Goal: Task Accomplishment & Management: Complete application form

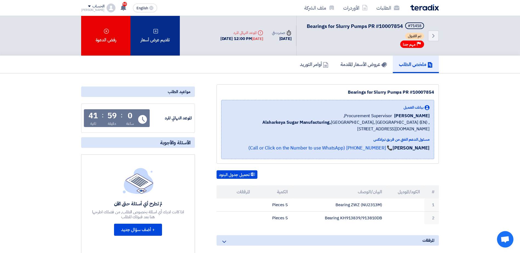
click at [160, 33] on div "تقديم عرض أسعار" at bounding box center [154, 36] width 49 height 40
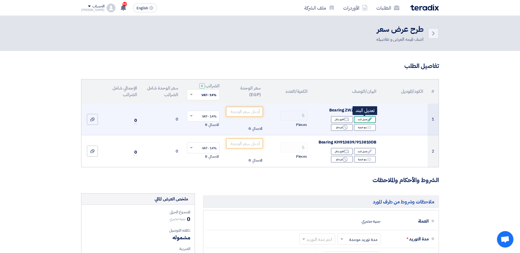
click at [363, 119] on div "Edit تعديل البند" at bounding box center [365, 119] width 22 height 7
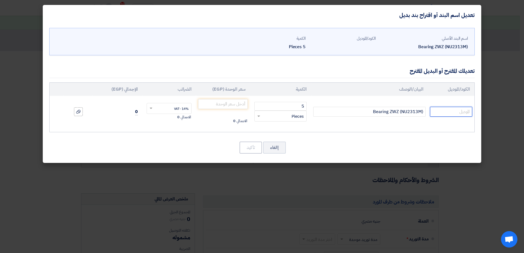
click at [448, 112] on input "text" at bounding box center [451, 112] width 42 height 10
type input "n"
type input "NU2313EM"
type input "2"
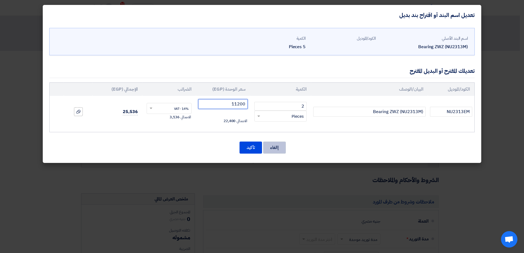
type input "11200"
click at [271, 149] on button "إالغاء" at bounding box center [274, 148] width 23 height 12
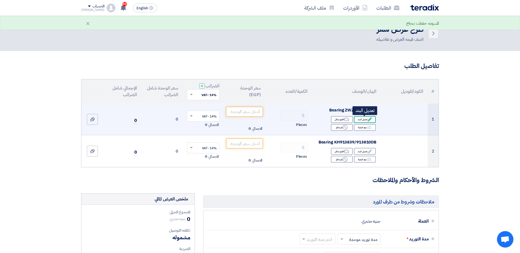
click at [365, 118] on div "Edit تعديل البند" at bounding box center [365, 119] width 22 height 7
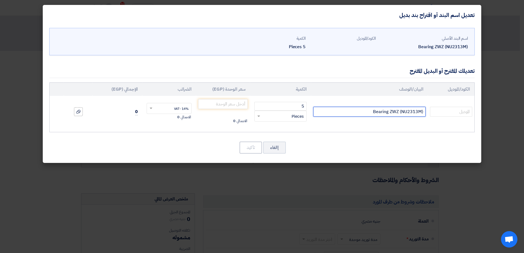
click at [410, 113] on input "Bearing ZWZ (NU2313M)" at bounding box center [369, 112] width 112 height 10
drag, startPoint x: 387, startPoint y: 111, endPoint x: 382, endPoint y: 111, distance: 4.1
click at [387, 111] on input "Bearing ZWZ (NU2313M)" at bounding box center [369, 112] width 112 height 10
drag, startPoint x: 368, startPoint y: 113, endPoint x: 432, endPoint y: 110, distance: 63.4
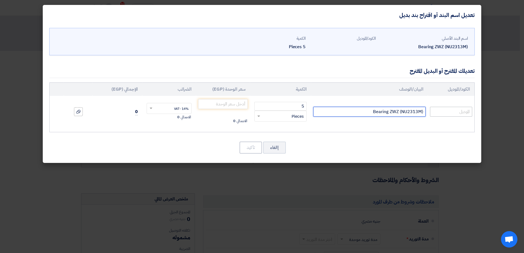
click at [432, 110] on tr "Bearing ZWZ (NU2313M) 5 RFQ_STEP1.ITEMS.2.TYPE_PLACEHOLDER × Pieces" at bounding box center [262, 112] width 425 height 32
click at [460, 110] on input "text" at bounding box center [451, 112] width 42 height 10
type input "NU2313EM"
drag, startPoint x: 293, startPoint y: 107, endPoint x: 307, endPoint y: 106, distance: 14.0
click at [307, 106] on td "5 RFQ_STEP1.ITEMS.2.TYPE_PLACEHOLDER × Pieces" at bounding box center [280, 112] width 61 height 32
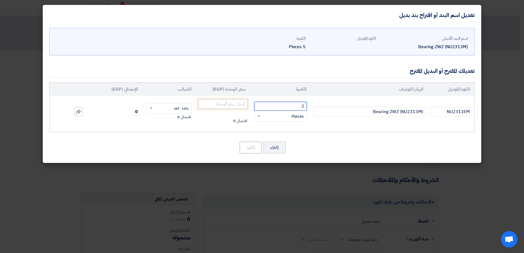
type input "2"
click at [222, 104] on input "number" at bounding box center [223, 104] width 50 height 10
type input "11200"
click at [256, 145] on button "تأكيد" at bounding box center [251, 148] width 22 height 12
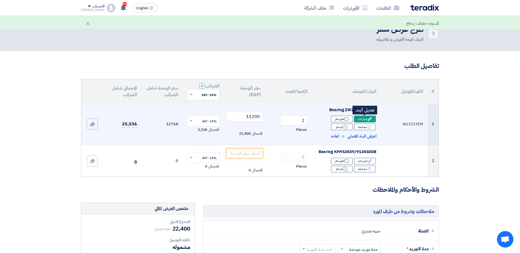
click at [365, 117] on div "Edit تعديل البند" at bounding box center [365, 119] width 22 height 7
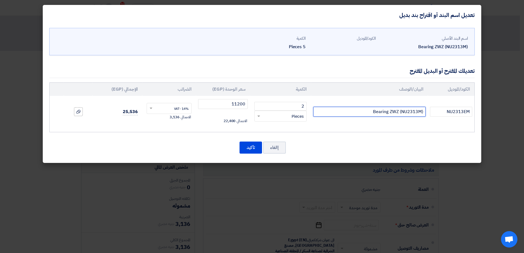
click at [379, 112] on input "Bearing ZWZ (NU2313M)" at bounding box center [369, 112] width 112 height 10
click at [379, 110] on input "Bearing ZWZ (NU2313M)" at bounding box center [369, 112] width 112 height 10
type input "NU2313EM"
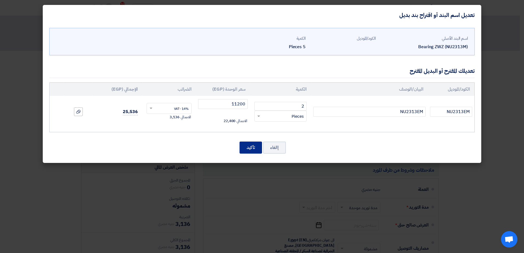
click at [250, 151] on button "تأكيد" at bounding box center [251, 148] width 22 height 12
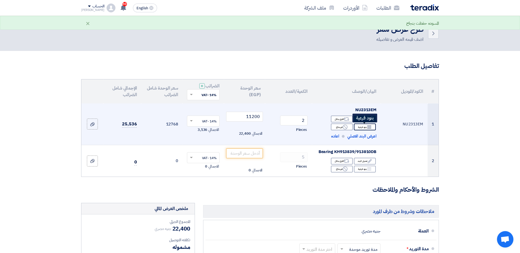
click at [365, 127] on div "Breakdown بنود فرعية" at bounding box center [365, 127] width 22 height 7
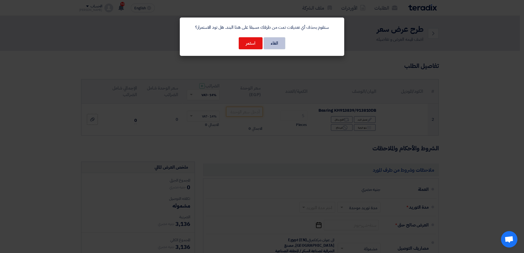
click at [279, 43] on button "الغاء" at bounding box center [275, 43] width 22 height 12
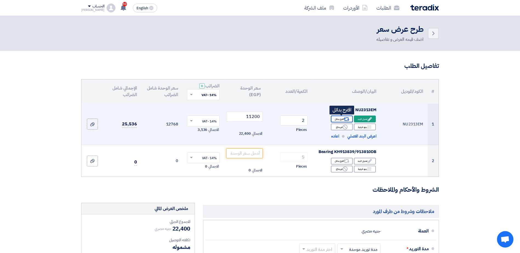
click at [339, 117] on div "Alternative اقترح بدائل" at bounding box center [342, 119] width 22 height 7
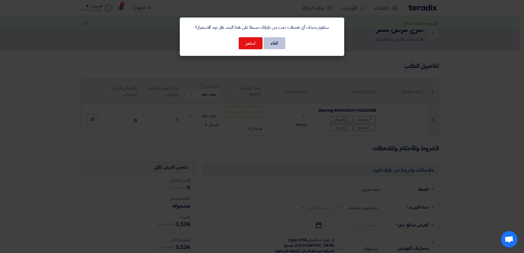
click at [276, 44] on button "الغاء" at bounding box center [275, 43] width 22 height 12
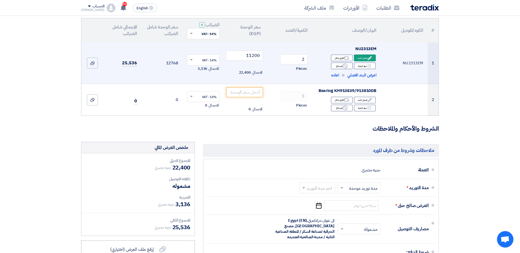
scroll to position [73, 0]
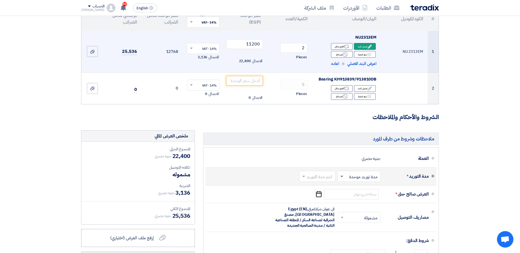
click at [340, 176] on span at bounding box center [341, 177] width 3 height 2
click at [356, 187] on span "مدد توريد متعددة" at bounding box center [364, 188] width 30 height 7
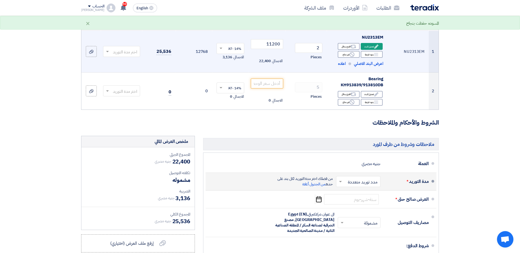
scroll to position [0, 0]
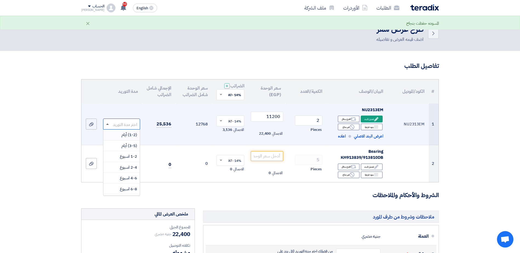
click at [108, 125] on span at bounding box center [107, 124] width 3 height 1
click at [124, 134] on span "(1-2) أيام" at bounding box center [129, 135] width 16 height 6
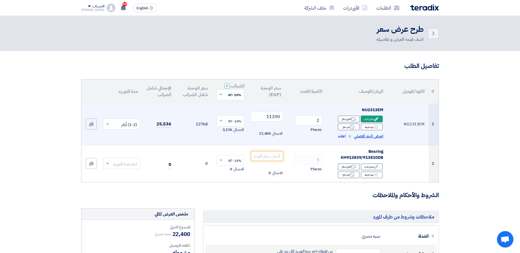
click at [366, 138] on span "اعرض البند الاصلي" at bounding box center [368, 136] width 29 height 6
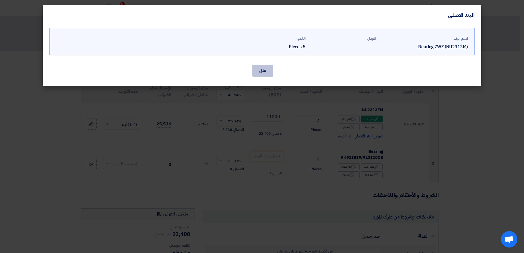
click at [264, 72] on button "غلق" at bounding box center [262, 71] width 21 height 12
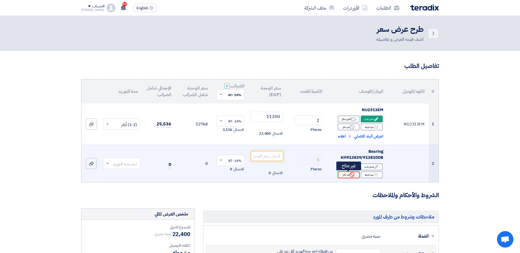
click at [348, 175] on div "Reject غير متاح" at bounding box center [349, 175] width 22 height 7
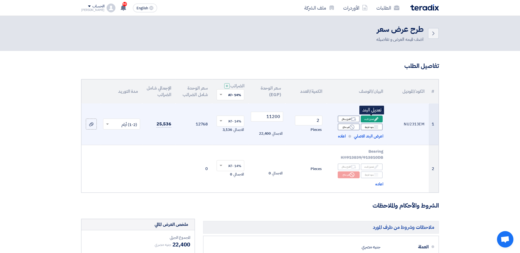
click at [368, 117] on div "Edit تعديل البند" at bounding box center [372, 119] width 22 height 7
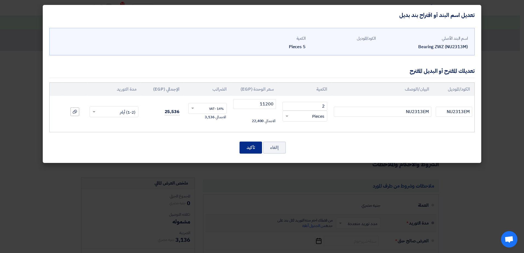
click at [260, 145] on button "تأكيد" at bounding box center [251, 148] width 22 height 12
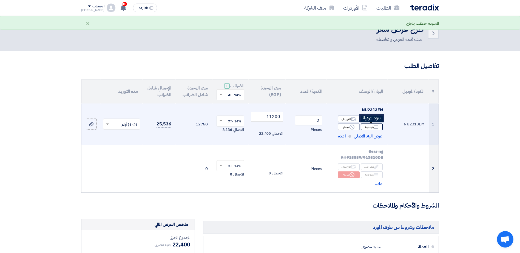
click at [374, 126] on use at bounding box center [376, 127] width 4 height 3
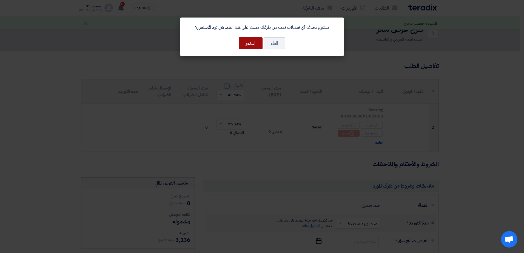
click at [252, 44] on button "استمر" at bounding box center [251, 43] width 24 height 12
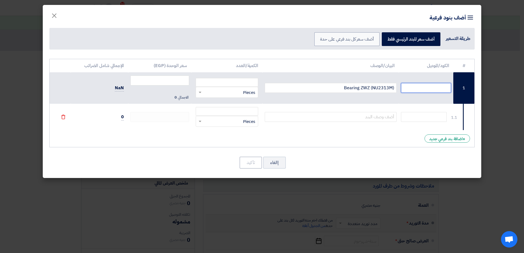
click at [424, 84] on input "text" at bounding box center [426, 88] width 50 height 10
click at [320, 168] on div "إالغاء تأكيد" at bounding box center [261, 162] width 425 height 13
click at [415, 85] on input "text" at bounding box center [426, 88] width 50 height 10
click at [393, 154] on div "# الكود/الموديل البيان/الوصف الكمية/العدد سعر الوحدة (EGP) الإجمالي شامل الضرائب" at bounding box center [262, 117] width 439 height 122
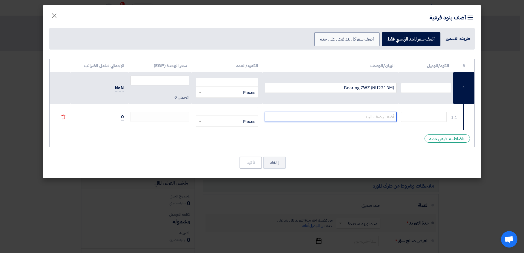
click at [392, 118] on input "text" at bounding box center [331, 117] width 132 height 10
type input "NU2313W"
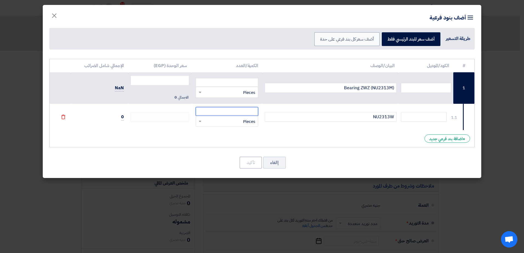
click at [225, 110] on input "number" at bounding box center [227, 111] width 63 height 9
type input "1"
click at [417, 119] on input "text" at bounding box center [424, 117] width 46 height 10
type input "NU2313W"
click at [455, 140] on div "+ اضافة بند فرعي جديد" at bounding box center [448, 139] width 46 height 8
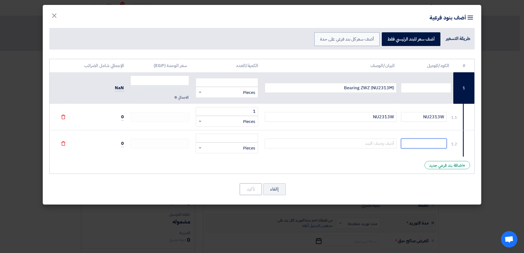
click at [433, 146] on input "text" at bounding box center [424, 144] width 46 height 10
type input "NU2313WC3"
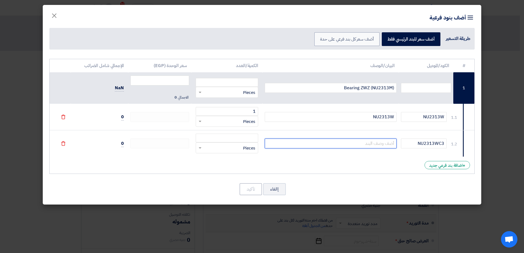
click at [388, 144] on input "text" at bounding box center [331, 144] width 132 height 10
type input "NU2313WC3"
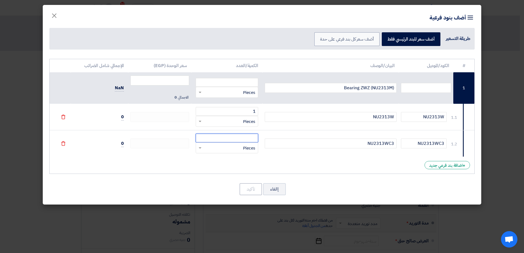
click at [241, 137] on input "number" at bounding box center [227, 138] width 63 height 9
type input "3"
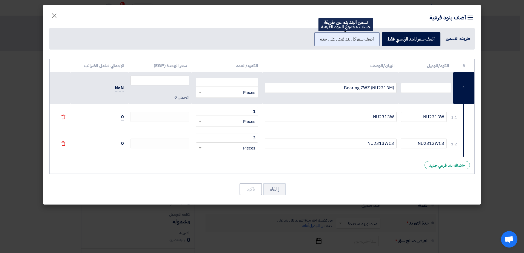
click at [339, 38] on label "أضف سعر كل بند فرعي على حدة" at bounding box center [346, 39] width 65 height 14
click at [370, 38] on input "أضف سعر كل بند فرعي على حدة" at bounding box center [372, 39] width 4 height 4
radio input "true"
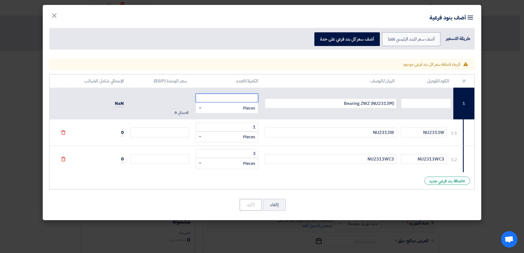
click at [237, 98] on input "number" at bounding box center [227, 98] width 63 height 9
click at [439, 104] on input "text" at bounding box center [426, 104] width 50 height 10
click at [386, 102] on input "Bearing ZWZ (NU2313M)" at bounding box center [331, 104] width 132 height 10
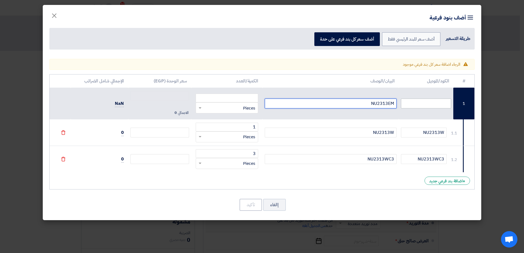
type input "NU2313EM"
click at [409, 101] on input "text" at bounding box center [426, 104] width 50 height 10
type input "NU2313EM"
click at [252, 99] on input "number" at bounding box center [227, 98] width 63 height 9
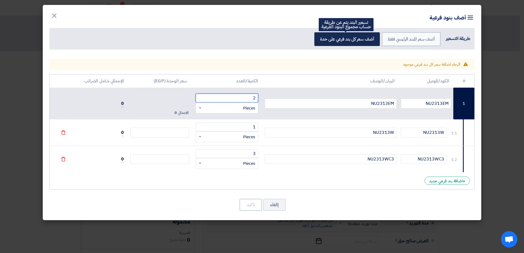
type input "2"
click at [342, 40] on label "أضف سعر كل بند فرعي على حدة" at bounding box center [346, 39] width 65 height 14
click at [371, 40] on input "أضف سعر كل بند فرعي على حدة" at bounding box center [373, 39] width 4 height 4
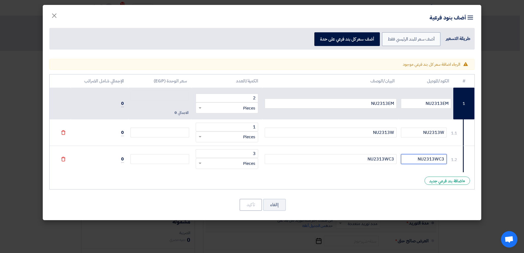
click at [432, 158] on input "NU2313WC3" at bounding box center [424, 159] width 46 height 10
click at [450, 182] on div "+ اضافة بند فرعي جديد" at bounding box center [448, 181] width 46 height 8
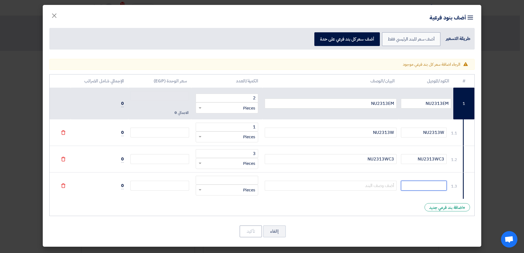
click at [422, 187] on input "text" at bounding box center [424, 186] width 46 height 10
type input "NU2313EM"
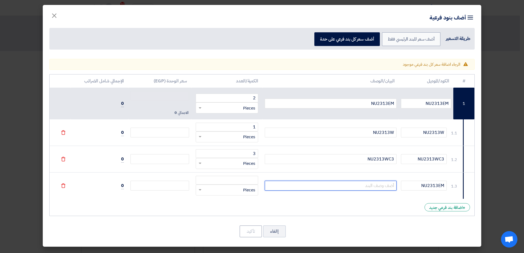
click at [388, 185] on input "text" at bounding box center [331, 186] width 132 height 10
type input "NU2313EM"
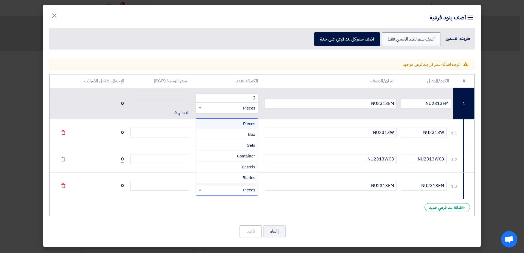
click at [248, 192] on span "Pieces" at bounding box center [249, 190] width 12 height 6
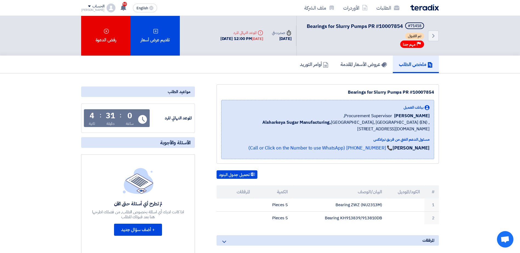
click at [155, 37] on div "Item breakdown أضف بنود فرعية طريقة التسعير أضف سعر للبند الرئيسي فقط أضف سعر ك…" at bounding box center [260, 16] width 439 height 51
click at [158, 30] on div "طريقة التسعير أضف سعر للبند الرئيسي فقط أضف سعر كل بند فرعي على حدة" at bounding box center [259, 25] width 425 height 22
click at [367, 207] on div "Warning الرجاء اضافة سعر كل بند فرعي موجود # الكود/الموديل البيان/الوصف 2" at bounding box center [260, 137] width 439 height 191
click at [158, 35] on div "طريقة التسعير أضف سعر للبند الرئيسي فقط أضف سعر كل بند فرعي على حدة" at bounding box center [259, 25] width 425 height 22
click at [157, 30] on div "طريقة التسعير أضف سعر للبند الرئيسي فقط أضف سعر كل بند فرعي على حدة" at bounding box center [259, 25] width 425 height 22
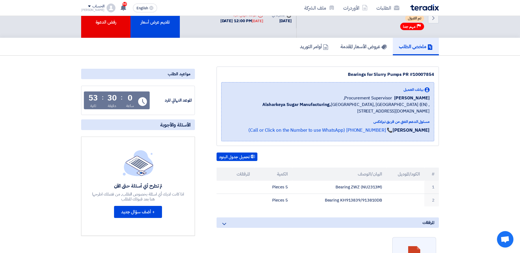
scroll to position [18, 0]
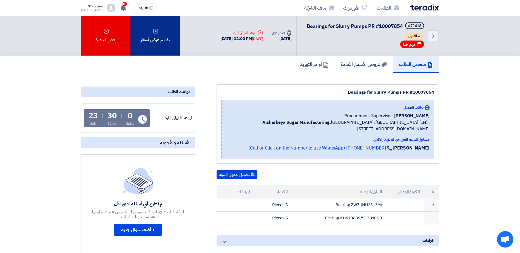
click at [161, 36] on div "تقديم عرض أسعار" at bounding box center [154, 36] width 49 height 40
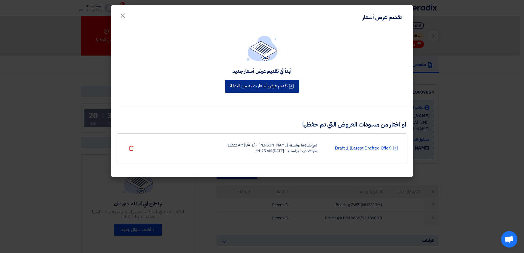
click at [256, 85] on button "تقديم عرض أسعار جديد من البداية" at bounding box center [262, 86] width 74 height 13
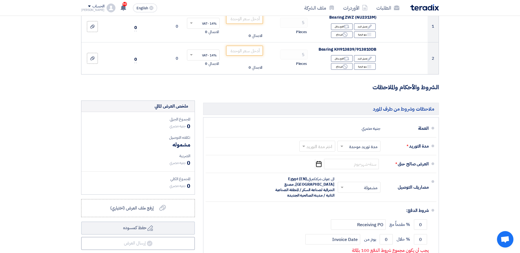
scroll to position [16, 0]
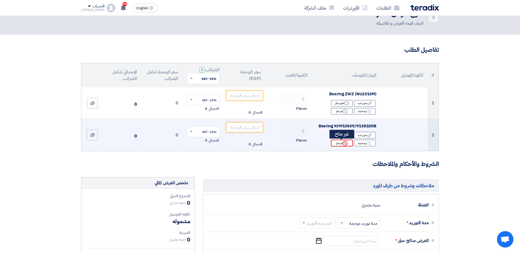
click at [338, 144] on div "Reject غير متاح" at bounding box center [342, 143] width 22 height 7
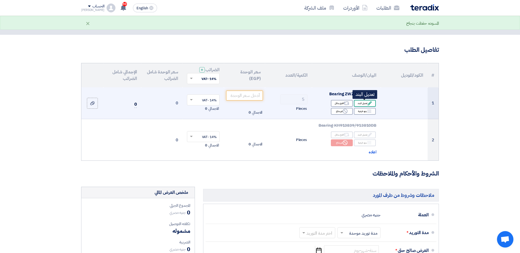
click at [366, 104] on div "Edit تعديل البند" at bounding box center [365, 103] width 22 height 7
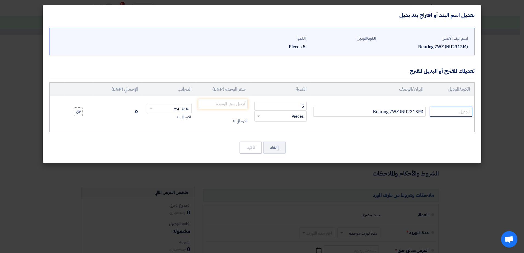
click at [447, 111] on input "text" at bounding box center [451, 112] width 42 height 10
type input "NU2313EM"
type input "11200"
click at [251, 151] on button "تأكيد" at bounding box center [251, 148] width 22 height 12
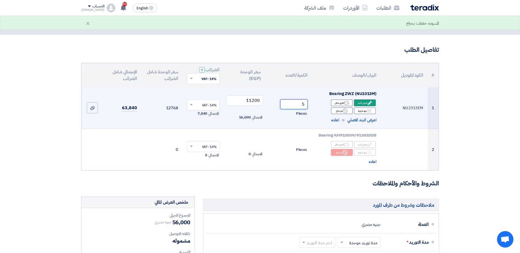
drag, startPoint x: 299, startPoint y: 104, endPoint x: 313, endPoint y: 104, distance: 14.0
click at [313, 104] on tr "1 NU2313EM Bearing ZWZ (NU2313M) Edit تعديل البند Alternative Breakdown Reject" at bounding box center [259, 108] width 357 height 42
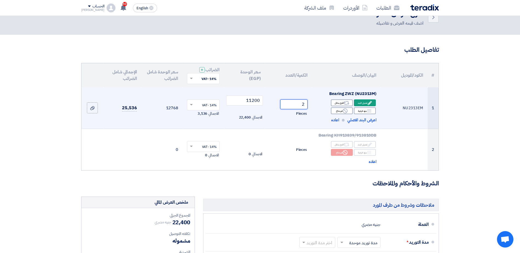
type input "2"
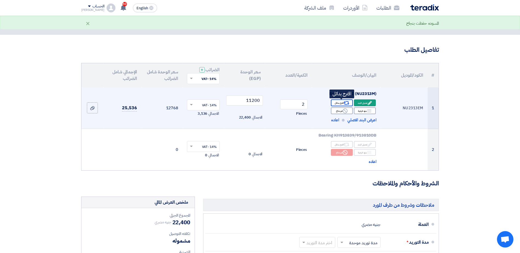
click at [344, 102] on use at bounding box center [347, 103] width 6 height 4
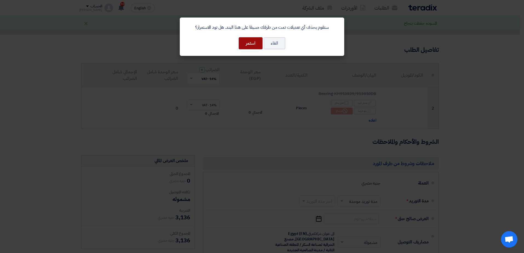
click at [252, 44] on button "استمر" at bounding box center [251, 43] width 24 height 12
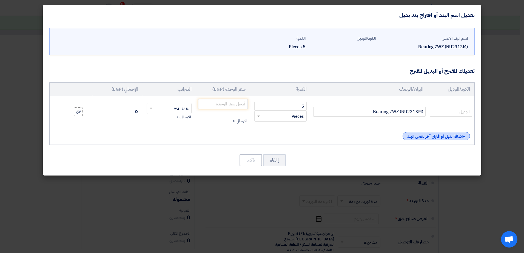
click at [441, 135] on div "+ اضافة بديل أو اقتراح آخر لنفس البند" at bounding box center [436, 136] width 67 height 8
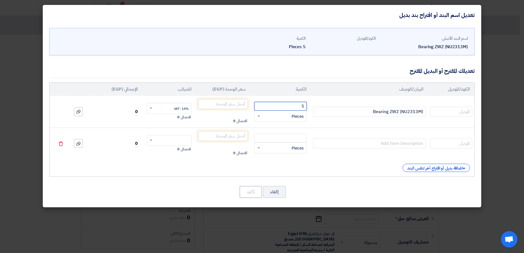
drag, startPoint x: 298, startPoint y: 105, endPoint x: 313, endPoint y: 106, distance: 14.3
click at [313, 106] on tr "Bearing ZWZ (NU2313M) 5 RFQ_STEP1.ITEMS.2.TYPE_PLACEHOLDER × Pieces" at bounding box center [262, 112] width 425 height 32
type input "2"
click at [234, 103] on input "number" at bounding box center [223, 104] width 50 height 10
type input "11200"
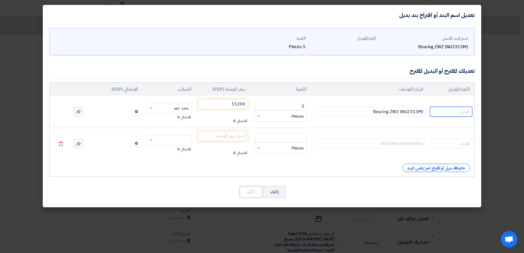
type input "NU2313EM"
click at [447, 146] on input "text" at bounding box center [451, 144] width 42 height 10
type input "NU2313W"
click at [404, 144] on input "text" at bounding box center [369, 144] width 112 height 10
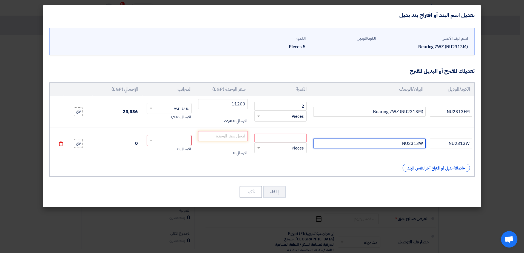
type input "NU2313W"
click at [299, 138] on input "number" at bounding box center [280, 138] width 52 height 9
type input "1"
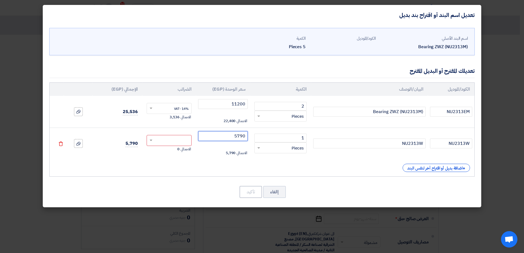
type input "5790"
click at [442, 169] on div "+ اضافة بديل أو اقتراح آخر لنفس البند" at bounding box center [436, 168] width 67 height 8
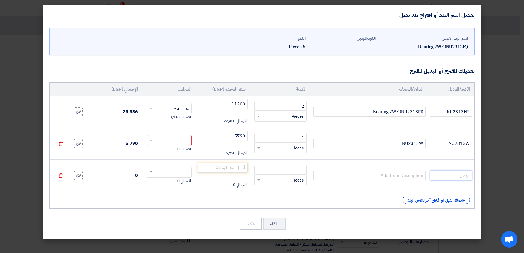
click at [450, 177] on input "text" at bounding box center [451, 176] width 42 height 10
type input "NU2313WC3"
type input "3"
type input "5790"
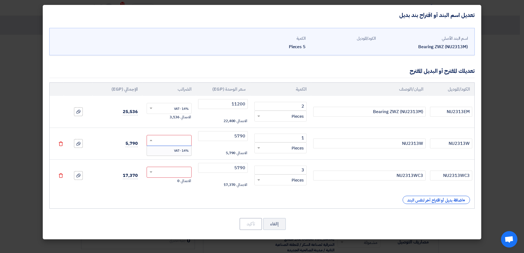
click at [177, 141] on input "text" at bounding box center [172, 141] width 33 height 9
click at [182, 152] on span "14% -VAT" at bounding box center [181, 150] width 15 height 5
click at [178, 171] on input "text" at bounding box center [172, 173] width 33 height 9
click at [180, 184] on span "14% -VAT" at bounding box center [181, 182] width 15 height 5
click at [451, 200] on div "+ اضافة بديل أو اقتراح آخر لنفس البند" at bounding box center [436, 200] width 67 height 8
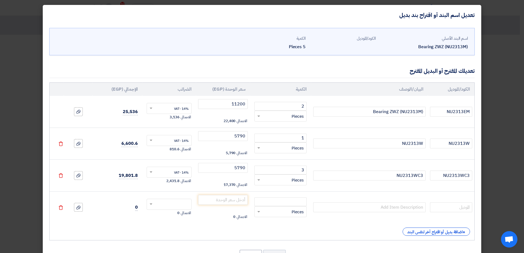
click at [62, 206] on use at bounding box center [61, 207] width 4 height 5
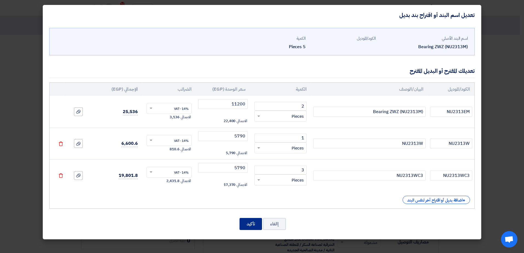
click at [256, 226] on button "تأكيد" at bounding box center [251, 224] width 22 height 12
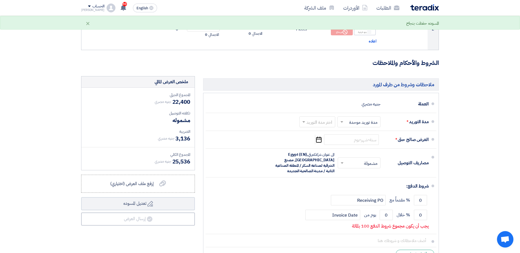
scroll to position [138, 0]
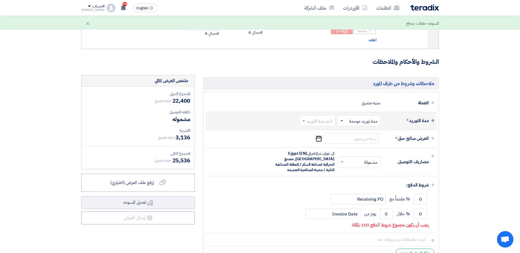
click at [342, 122] on span at bounding box center [341, 120] width 7 height 5
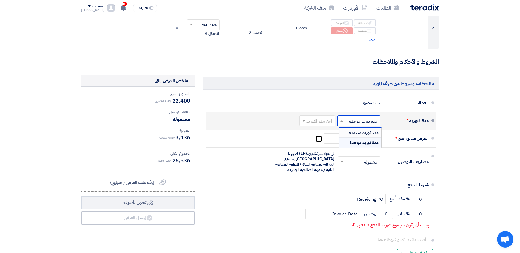
click at [349, 132] on span "مدد توريد متعددة" at bounding box center [364, 132] width 30 height 7
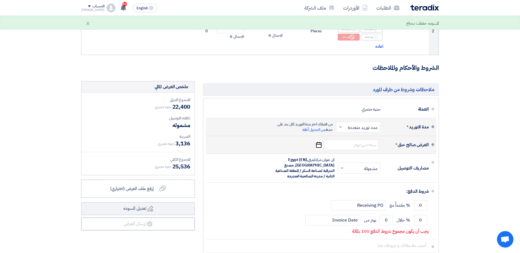
click at [316, 146] on use "button" at bounding box center [318, 145] width 5 height 6
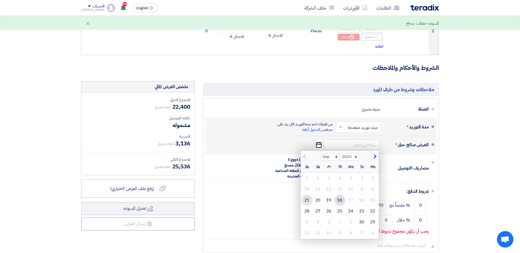
click at [306, 201] on div "21" at bounding box center [307, 200] width 11 height 11
type input "[DATE]"
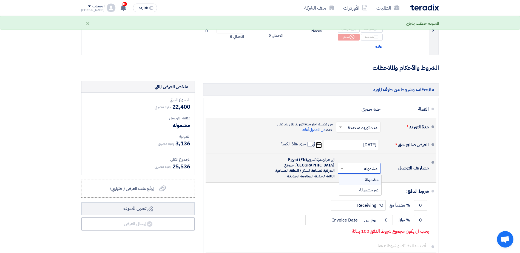
click at [338, 168] on span at bounding box center [341, 168] width 7 height 5
click at [353, 190] on div "غير مشمولة" at bounding box center [360, 190] width 42 height 10
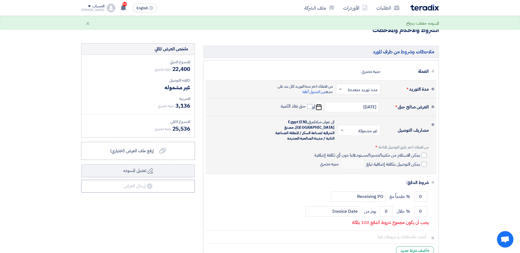
scroll to position [188, 0]
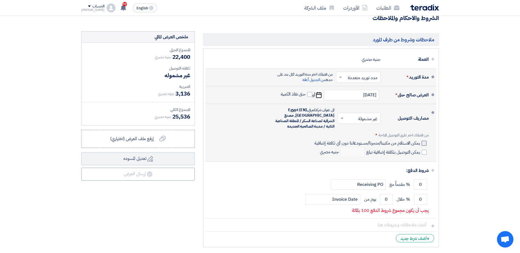
click at [423, 144] on div at bounding box center [424, 143] width 5 height 5
click at [420, 144] on input "يمكن الاستلام من مكتبنا/متجرنا/مستودعاتنا دون أي تكلفة إضافية" at bounding box center [366, 145] width 107 height 10
checkbox input "true"
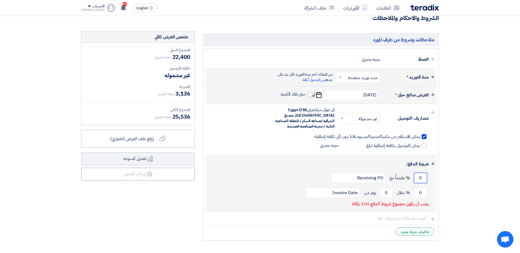
drag, startPoint x: 419, startPoint y: 180, endPoint x: 424, endPoint y: 181, distance: 5.1
click at [424, 181] on input "0" at bounding box center [420, 178] width 13 height 10
drag, startPoint x: 421, startPoint y: 196, endPoint x: 417, endPoint y: 197, distance: 3.9
click at [417, 197] on input "0" at bounding box center [420, 193] width 13 height 10
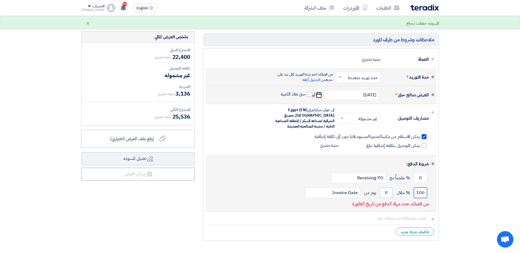
type input "100"
drag, startPoint x: 382, startPoint y: 194, endPoint x: 389, endPoint y: 193, distance: 7.2
click at [389, 193] on input "0" at bounding box center [386, 193] width 13 height 10
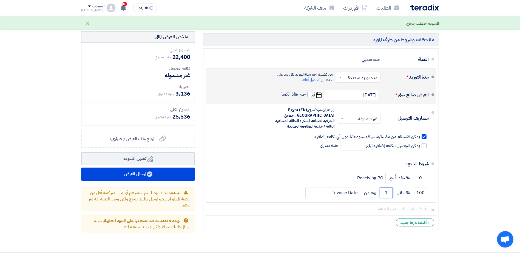
scroll to position [0, 0]
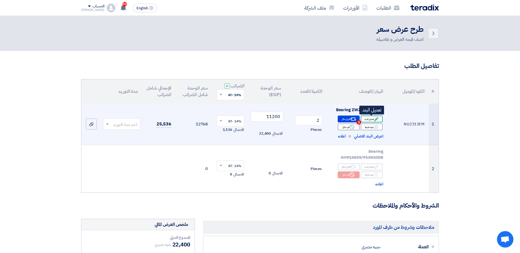
type input "1"
click at [361, 122] on div "Edit تعديل البند" at bounding box center [372, 119] width 22 height 7
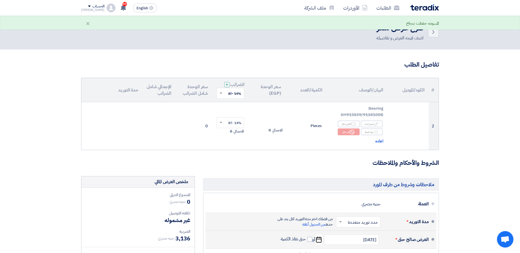
scroll to position [2, 0]
click at [242, 92] on modal-container "ستقوم بحذف أي تعديلات تمت من طرفك مسبقا على هذا البند. هل تود الاستمرار؟ الغاء …" at bounding box center [260, 126] width 520 height 253
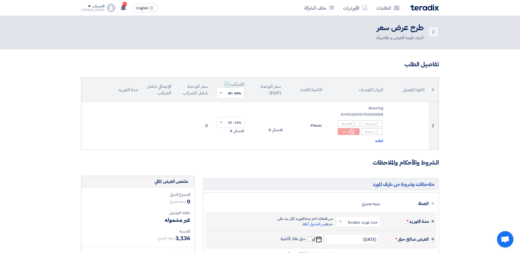
click at [219, 93] on modal-container "ستقوم بحذف أي تعديلات تمت من طرفك مسبقا على هذا البند. هل تود الاستمرار؟ الغاء …" at bounding box center [260, 126] width 520 height 253
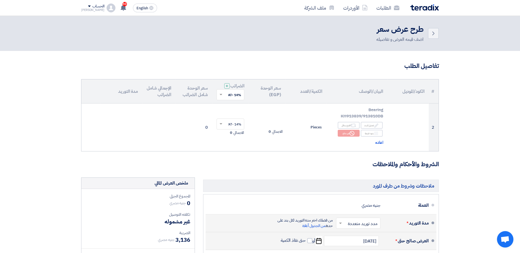
click at [430, 135] on modal-container "ستقوم بحذف أي تعديلات تمت من طرفك مسبقا على هذا البند. هل تود الاستمرار؟ الغاء …" at bounding box center [260, 126] width 520 height 253
click at [371, 129] on modal-container "ستقوم بحذف أي تعديلات تمت من طرفك مسبقا على هذا البند. هل تود الاستمرار؟ الغاء …" at bounding box center [260, 126] width 520 height 253
click at [379, 144] on modal-container "ستقوم بحذف أي تعديلات تمت من طرفك مسبقا على هذا البند. هل تود الاستمرار؟ الغاء …" at bounding box center [260, 126] width 520 height 253
click at [377, 142] on modal-container "ستقوم بحذف أي تعديلات تمت من طرفك مسبقا على هذا البند. هل تود الاستمرار؟ الغاء …" at bounding box center [260, 126] width 520 height 253
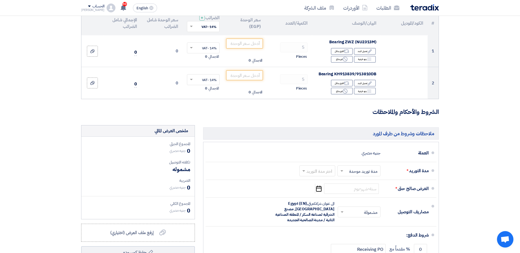
scroll to position [70, 0]
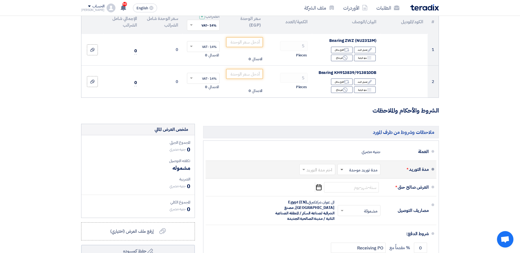
click at [341, 169] on span at bounding box center [341, 170] width 3 height 2
click at [350, 181] on span "مدد توريد متعددة" at bounding box center [364, 181] width 30 height 7
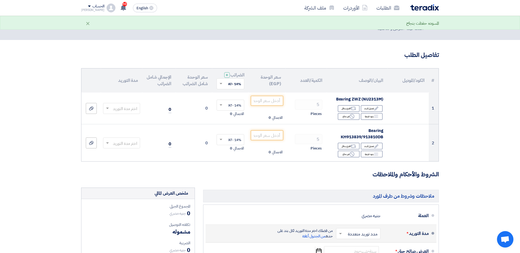
scroll to position [0, 0]
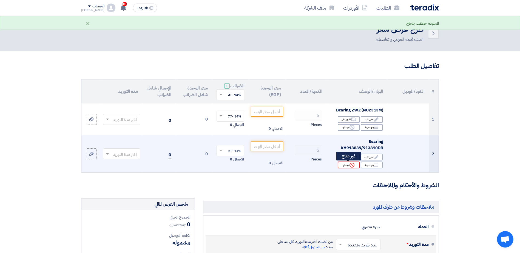
click at [351, 164] on use at bounding box center [352, 165] width 5 height 5
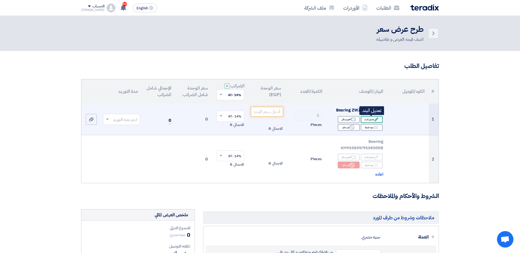
click at [368, 121] on div "Edit تعديل البند" at bounding box center [372, 119] width 22 height 7
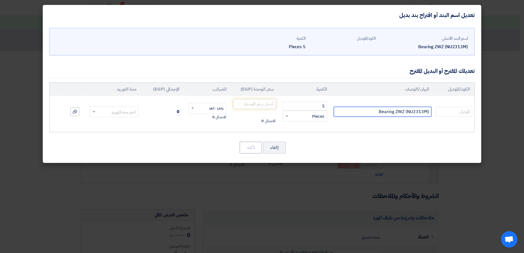
click at [404, 115] on input "Bearing ZWZ (NU2313M)" at bounding box center [383, 112] width 98 height 10
type input "NU2313EM"
click at [252, 102] on input "number" at bounding box center [254, 104] width 43 height 10
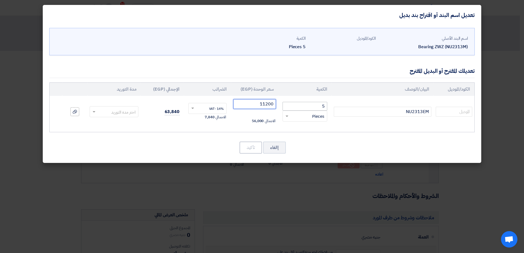
type input "11200"
click at [93, 111] on span at bounding box center [94, 112] width 3 height 2
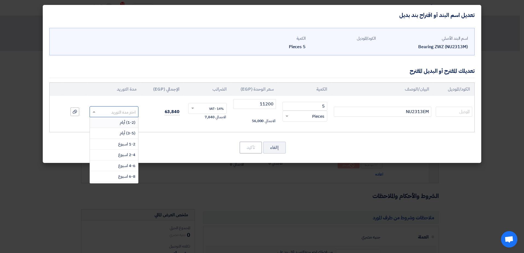
click at [126, 123] on span "(1-2) أيام" at bounding box center [128, 123] width 16 height 6
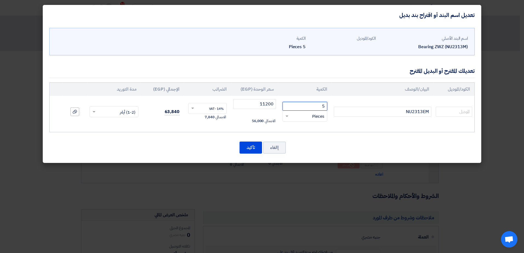
drag, startPoint x: 321, startPoint y: 107, endPoint x: 325, endPoint y: 107, distance: 3.6
click at [325, 107] on input "5" at bounding box center [305, 106] width 45 height 9
type input "2"
click at [246, 145] on button "تأكيد" at bounding box center [251, 148] width 22 height 12
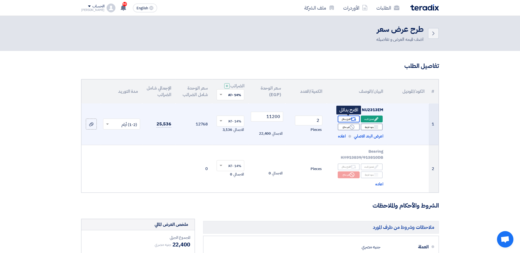
click at [349, 117] on div "Alternative اقترح بدائل" at bounding box center [349, 119] width 22 height 7
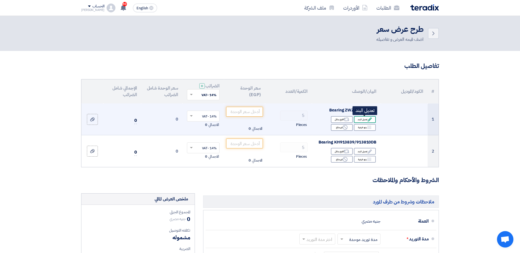
click at [364, 118] on div "Edit تعديل البند" at bounding box center [365, 119] width 22 height 7
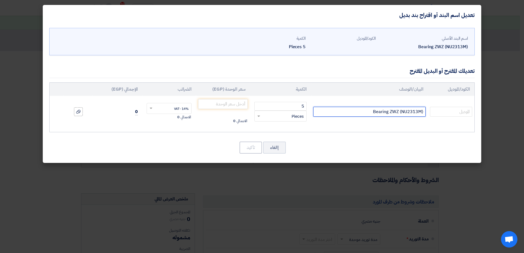
click at [413, 114] on input "Bearing ZWZ (NU2313M)" at bounding box center [369, 112] width 112 height 10
click at [284, 148] on button "إالغاء" at bounding box center [274, 148] width 23 height 12
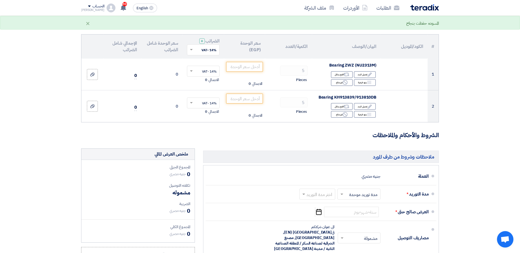
scroll to position [67, 0]
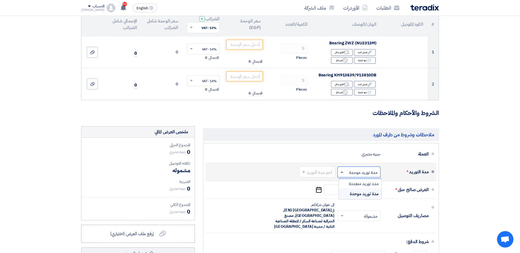
click at [340, 172] on span at bounding box center [341, 171] width 7 height 5
click at [352, 184] on span "مدد توريد متعددة" at bounding box center [364, 184] width 30 height 7
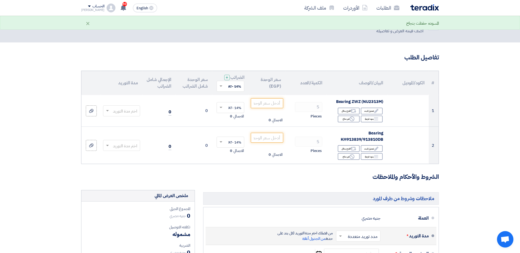
scroll to position [0, 0]
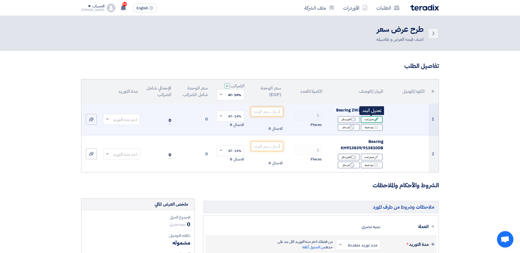
click at [368, 119] on div "Edit تعديل البند" at bounding box center [372, 119] width 22 height 7
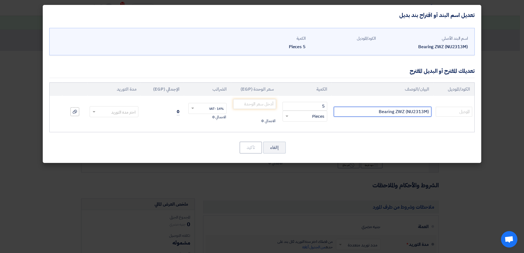
click at [413, 113] on input "Bearing ZWZ (NU2313M)" at bounding box center [383, 112] width 98 height 10
type input "NU2313EM"
drag, startPoint x: 318, startPoint y: 105, endPoint x: 335, endPoint y: 105, distance: 17.0
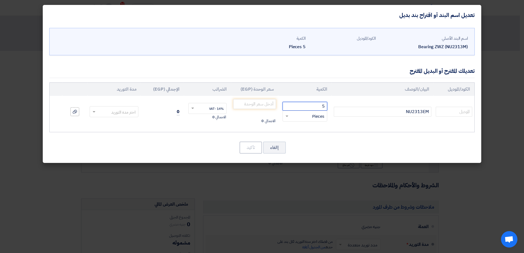
click at [335, 105] on tr "NU2313EM 5 RFQ_STEP1.ITEMS.2.TYPE_PLACEHOLDER × Pieces" at bounding box center [262, 112] width 425 height 32
type input "2"
type input "11200"
click at [93, 113] on span at bounding box center [93, 112] width 7 height 6
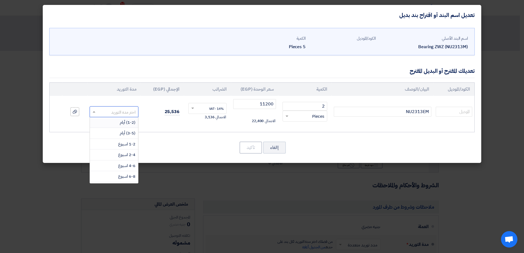
click at [102, 123] on div "(1-2) أيام" at bounding box center [114, 122] width 49 height 11
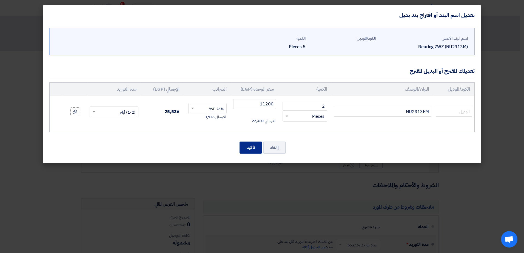
click at [248, 146] on button "تأكيد" at bounding box center [251, 148] width 22 height 12
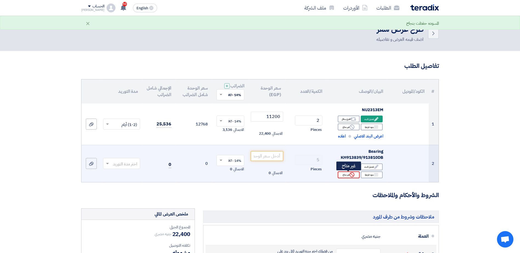
click at [352, 177] on icon "Reject" at bounding box center [352, 174] width 5 height 5
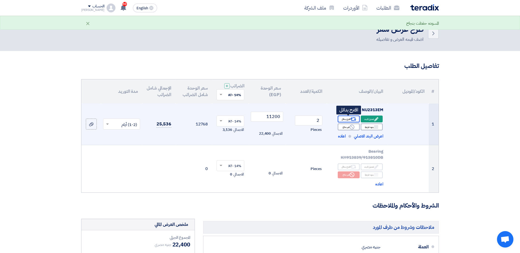
click at [350, 118] on icon "Alternative" at bounding box center [353, 120] width 6 height 6
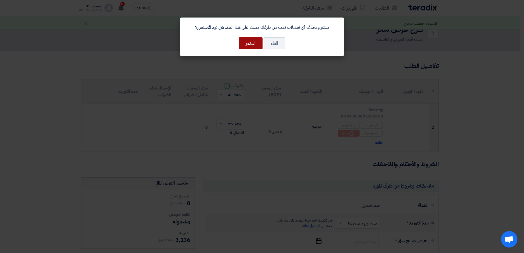
click at [251, 42] on button "استمر" at bounding box center [251, 43] width 24 height 12
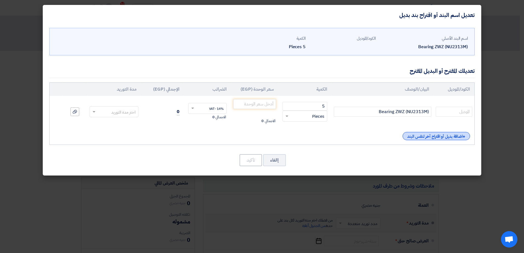
click at [450, 136] on div "+ اضافة بديل أو اقتراح آخر لنفس البند" at bounding box center [436, 136] width 67 height 8
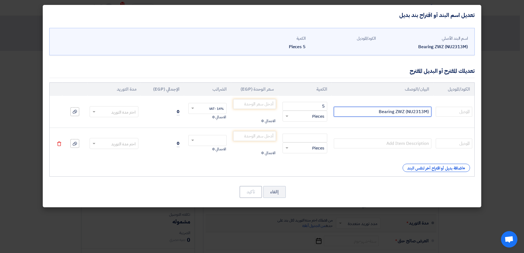
click at [397, 109] on input "Bearing ZWZ (NU2313M)" at bounding box center [383, 112] width 98 height 10
type input "NU2313EM"
type input "2"
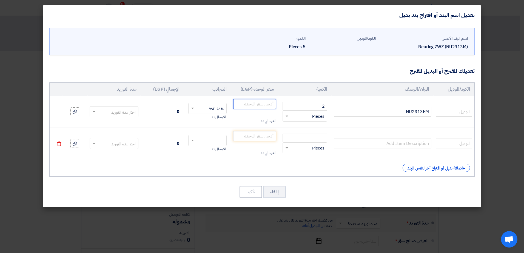
click at [252, 106] on input "number" at bounding box center [254, 104] width 43 height 10
type input "11200"
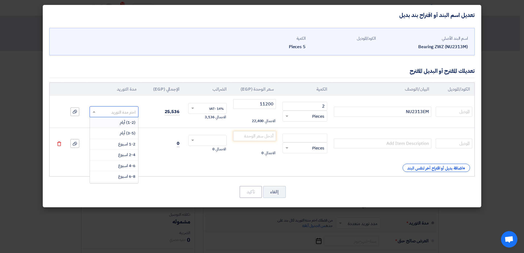
click at [94, 110] on span at bounding box center [93, 112] width 7 height 6
click at [112, 120] on div "(1-2) أيام" at bounding box center [114, 122] width 49 height 11
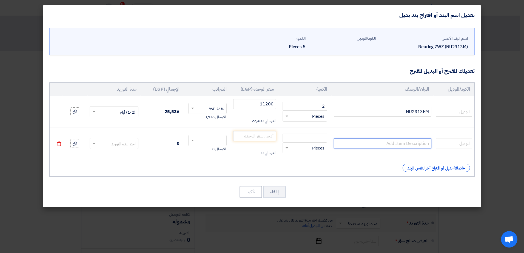
click at [415, 146] on input "text" at bounding box center [383, 144] width 98 height 10
type input "NU2313W"
type input "1"
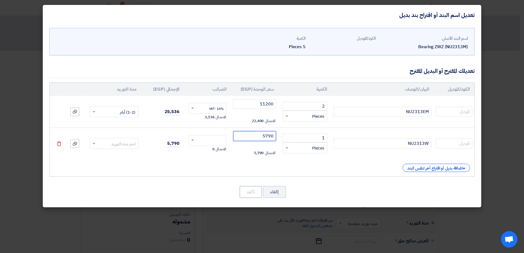
type input "5790"
click at [95, 143] on span at bounding box center [94, 144] width 3 height 2
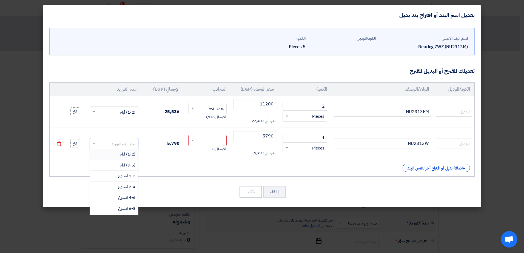
click at [108, 154] on div "(1-2) أيام" at bounding box center [114, 154] width 49 height 11
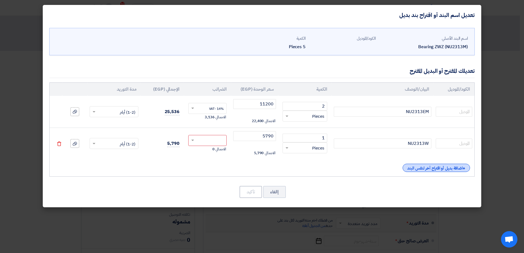
click at [426, 170] on div "+ اضافة بديل أو اقتراح آخر لنفس البند" at bounding box center [436, 168] width 67 height 8
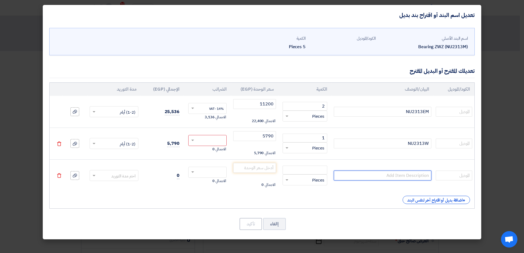
click at [422, 178] on input "text" at bounding box center [383, 176] width 98 height 10
type input "NU2313WC3"
type input "3"
type input "5790"
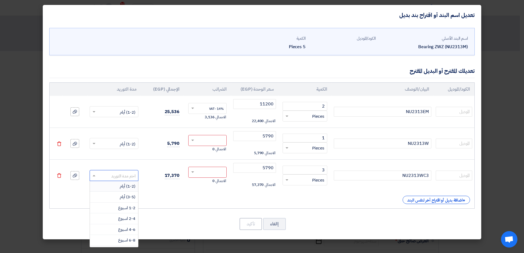
click at [93, 174] on span at bounding box center [93, 176] width 7 height 6
click at [117, 186] on div "(1-2) أيام" at bounding box center [114, 186] width 49 height 11
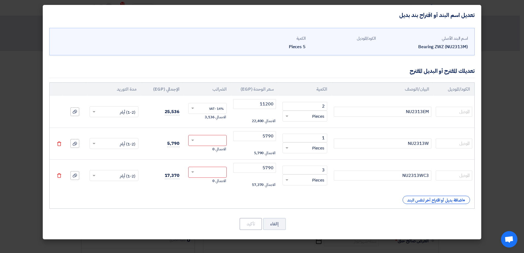
click at [189, 140] on span at bounding box center [192, 140] width 7 height 5
click at [203, 149] on div "14% -VAT" at bounding box center [208, 150] width 38 height 9
click at [192, 172] on span at bounding box center [192, 172] width 3 height 1
click at [201, 181] on div "14% -VAT" at bounding box center [208, 182] width 38 height 9
click at [253, 228] on button "تأكيد" at bounding box center [251, 224] width 22 height 12
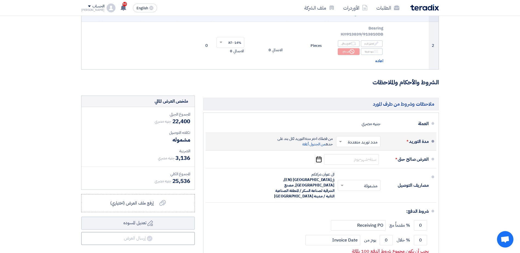
scroll to position [124, 0]
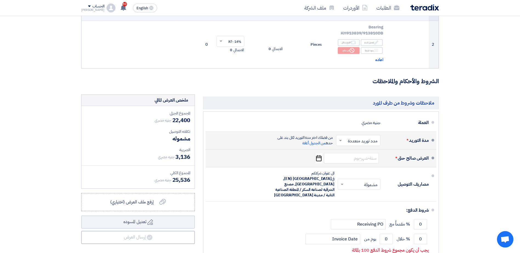
click at [317, 157] on icon "Pick a date" at bounding box center [318, 159] width 7 height 10
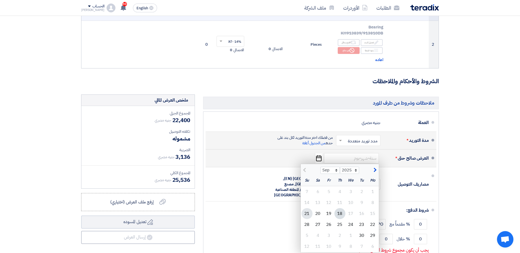
click at [308, 215] on div "21" at bounding box center [307, 213] width 11 height 11
type input "[DATE]"
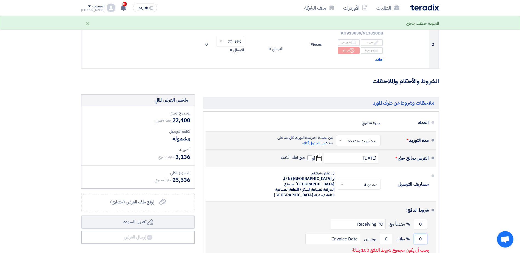
drag, startPoint x: 419, startPoint y: 234, endPoint x: 426, endPoint y: 234, distance: 6.6
click at [425, 234] on input "0" at bounding box center [420, 239] width 13 height 10
type input "100"
drag, startPoint x: 384, startPoint y: 235, endPoint x: 388, endPoint y: 234, distance: 4.3
click at [389, 234] on input "0" at bounding box center [386, 239] width 13 height 10
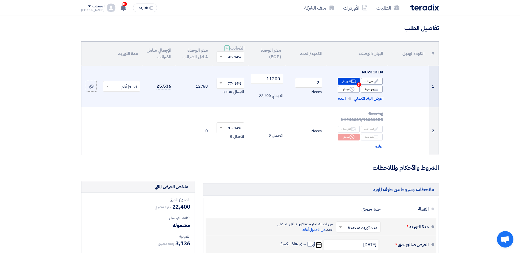
scroll to position [32, 0]
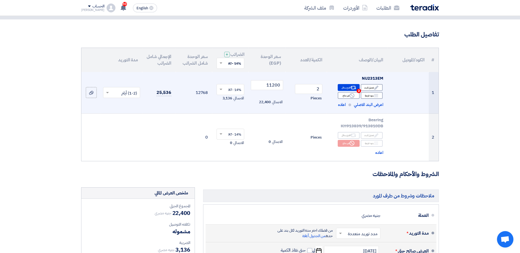
type input "1"
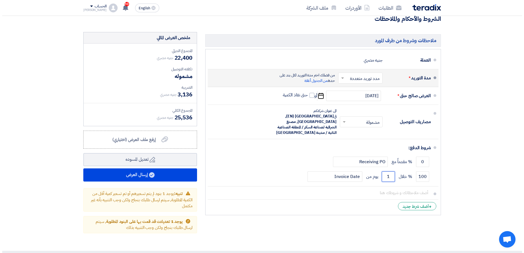
scroll to position [188, 0]
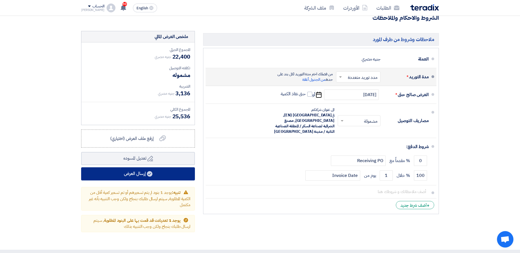
click at [135, 174] on button "إرسال العرض" at bounding box center [138, 174] width 114 height 13
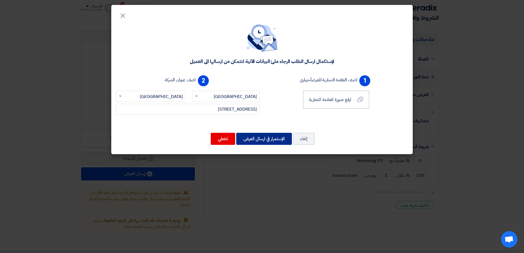
click at [246, 143] on button "الإستمرار في ارسال العرض" at bounding box center [264, 139] width 56 height 12
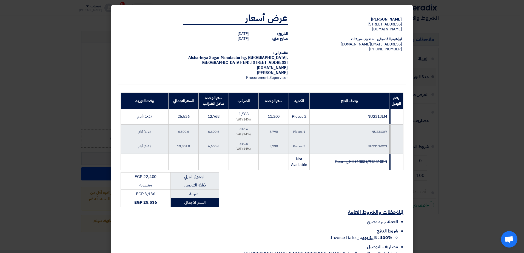
click at [357, 190] on div "[PERSON_NAME] [STREET_ADDRESS] [DOMAIN_NAME] [PERSON_NAME] – مندوب مبيعات [EMAI…" at bounding box center [262, 134] width 288 height 253
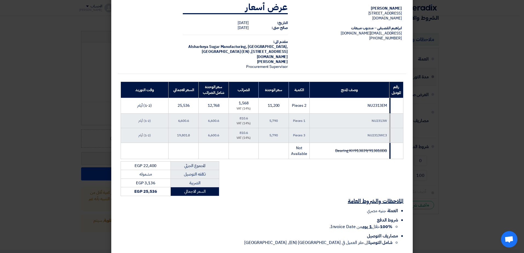
scroll to position [39, 0]
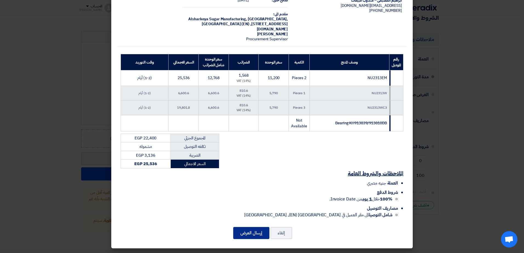
click at [254, 233] on button "إرسال العرض" at bounding box center [251, 233] width 36 height 12
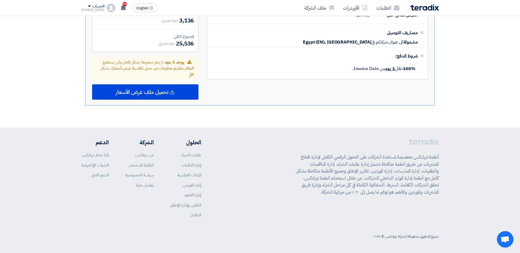
scroll to position [282, 0]
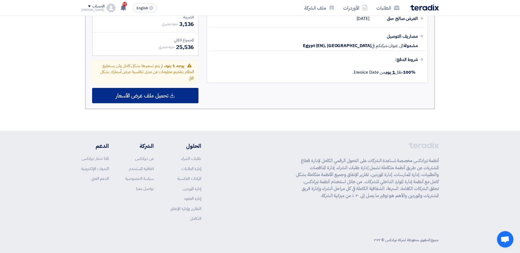
click at [177, 96] on div "تحميل ملف عرض الأسعار" at bounding box center [145, 95] width 106 height 15
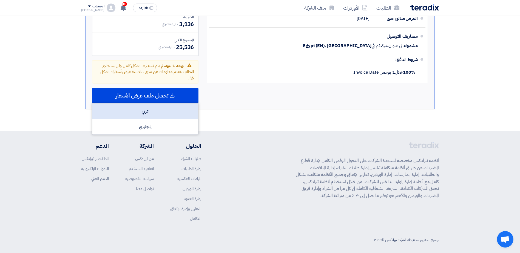
click at [152, 111] on div "عربي" at bounding box center [145, 112] width 106 height 16
